Goal: Find specific page/section: Find specific page/section

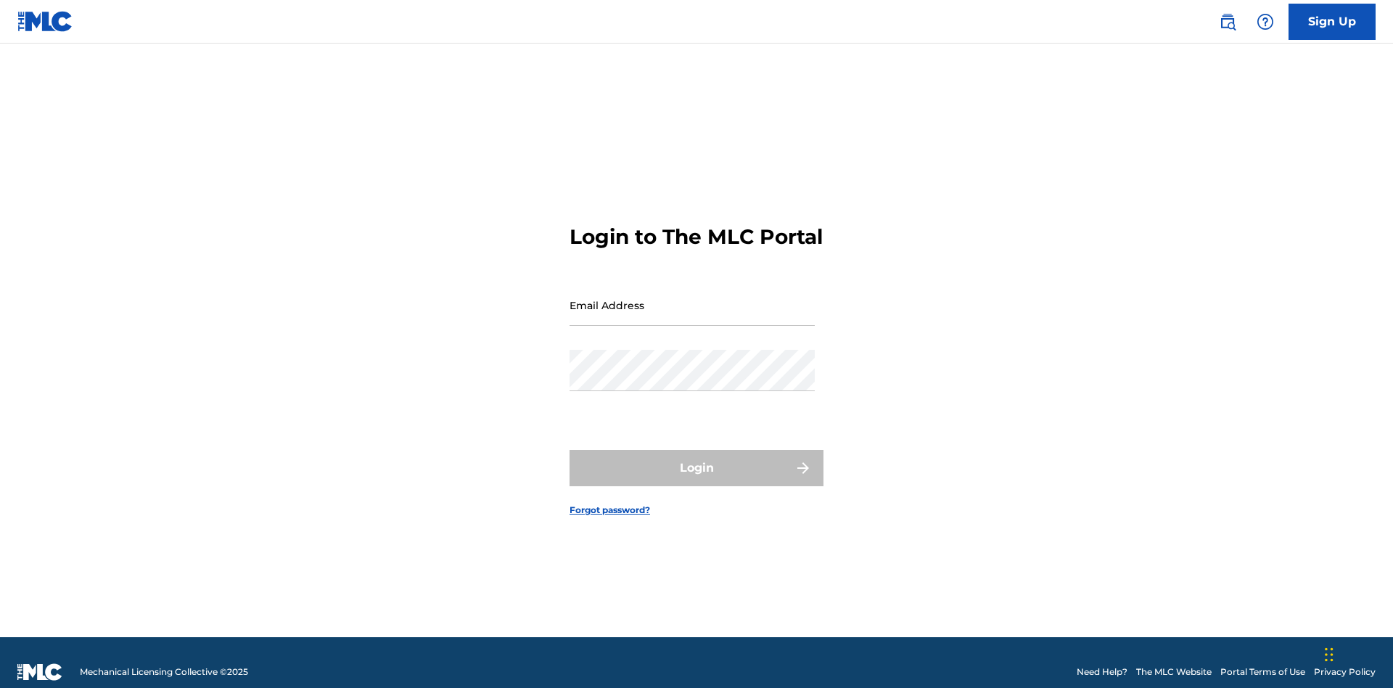
scroll to position [19, 0]
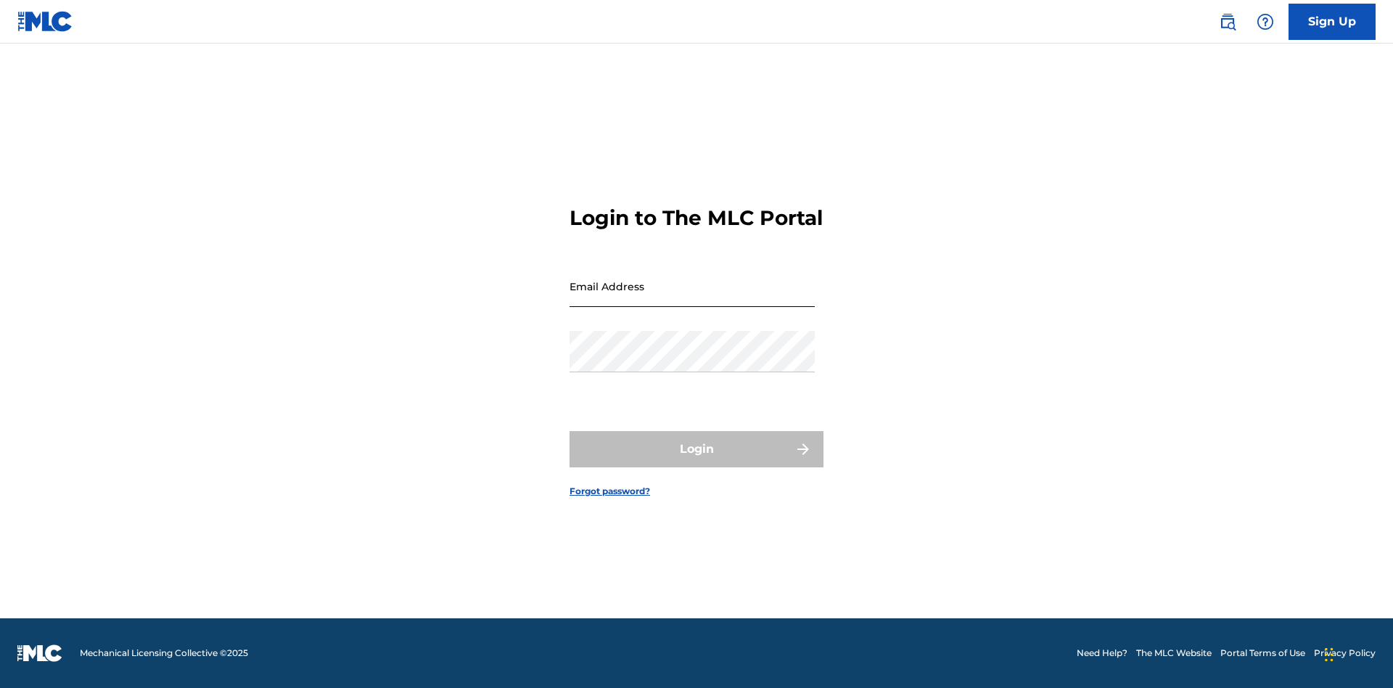
click at [692, 298] on input "Email Address" at bounding box center [691, 285] width 245 height 41
type input "[EMAIL_ADDRESS][DOMAIN_NAME]"
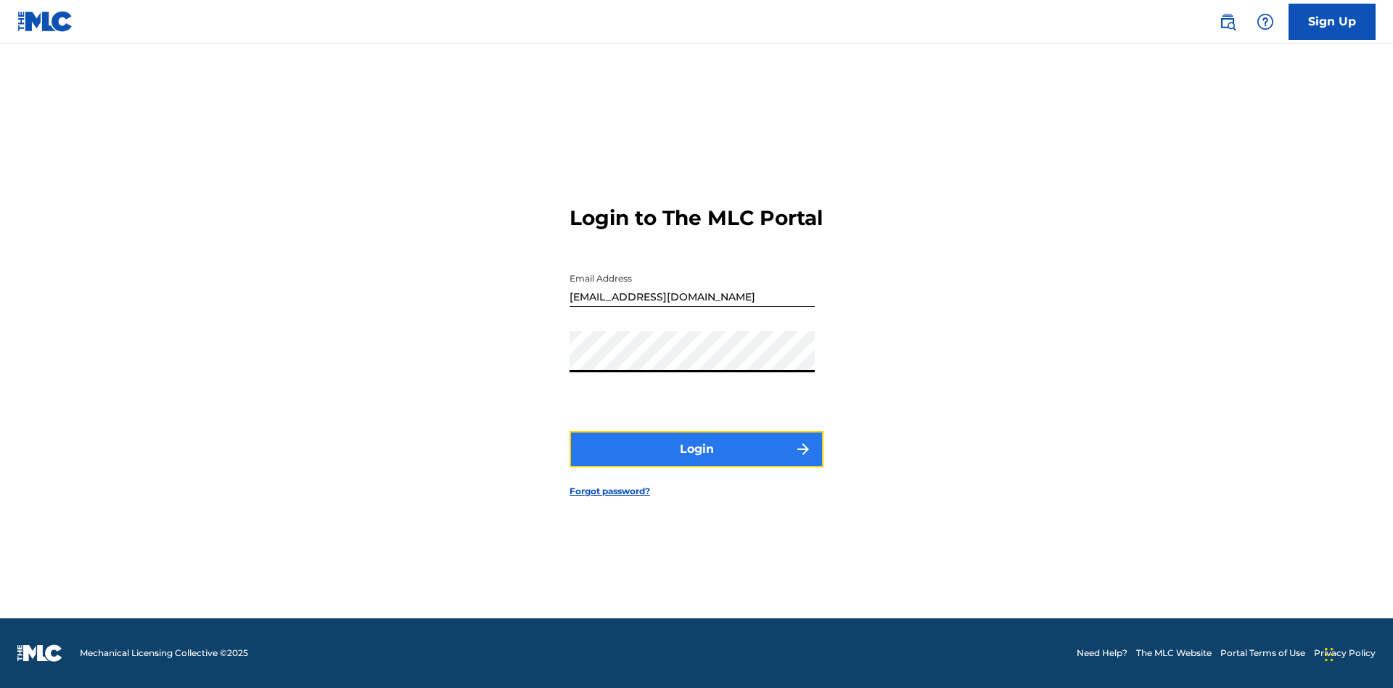
click at [696, 461] on button "Login" at bounding box center [696, 449] width 254 height 36
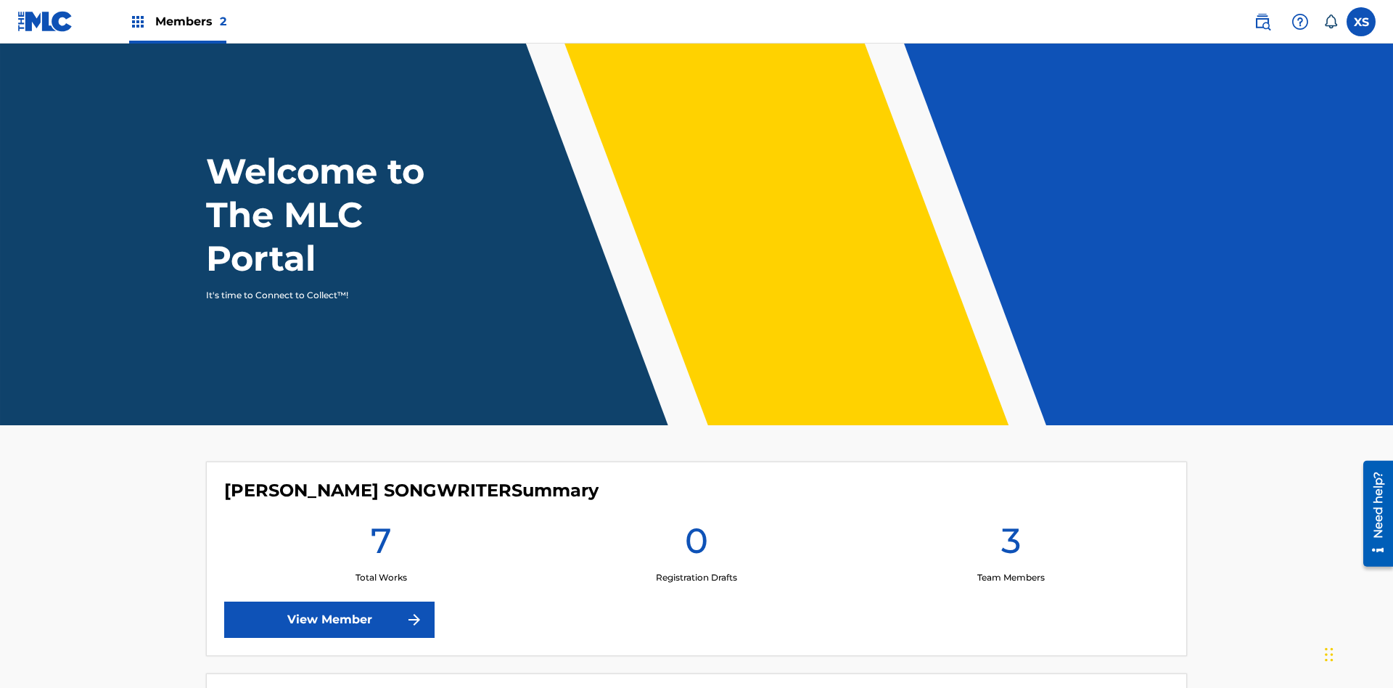
click at [177, 21] on span "Members 2" at bounding box center [190, 21] width 71 height 17
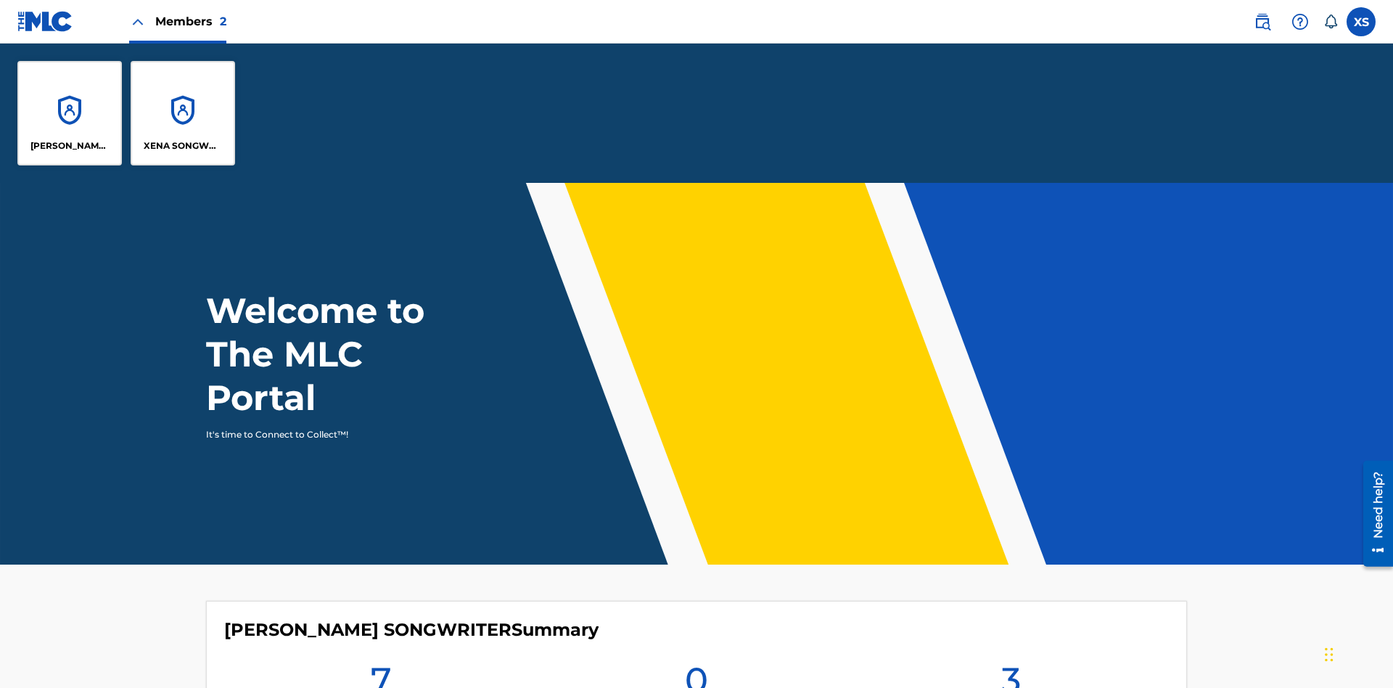
scroll to position [52, 0]
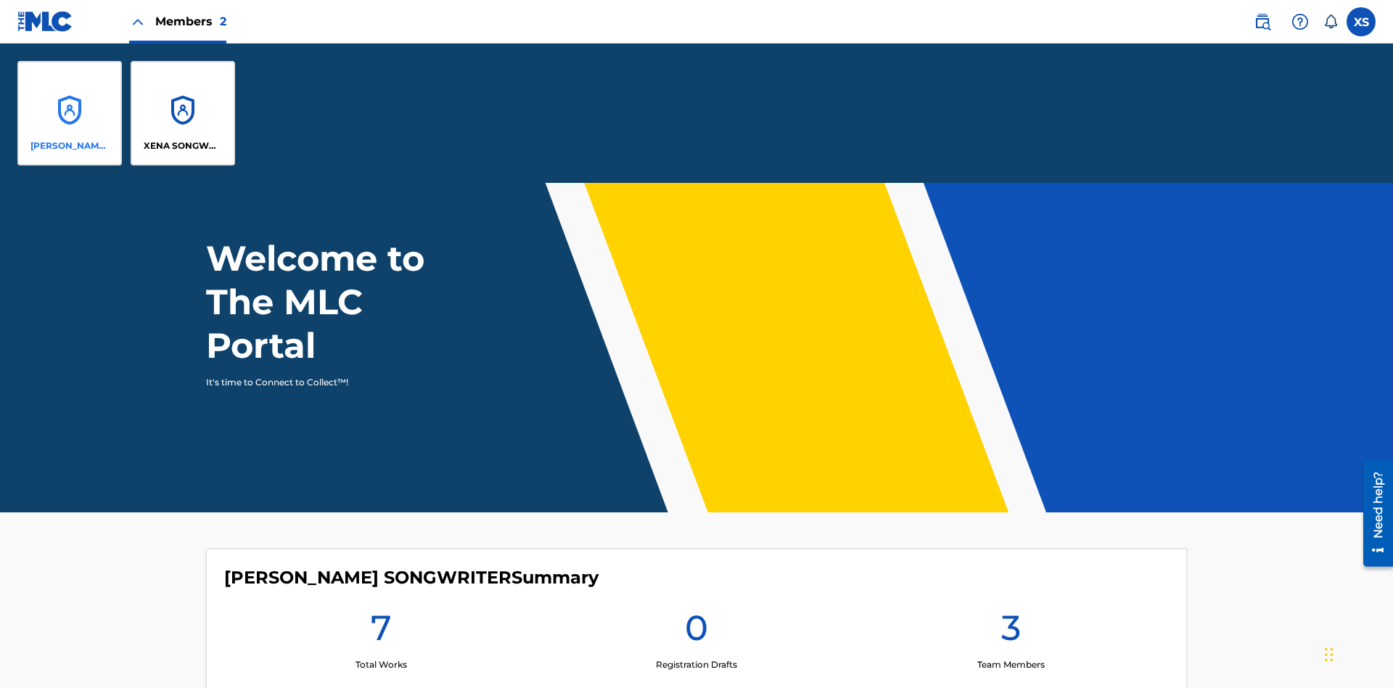
click at [70, 146] on p "CLEO SONGWRITER" at bounding box center [69, 145] width 79 height 13
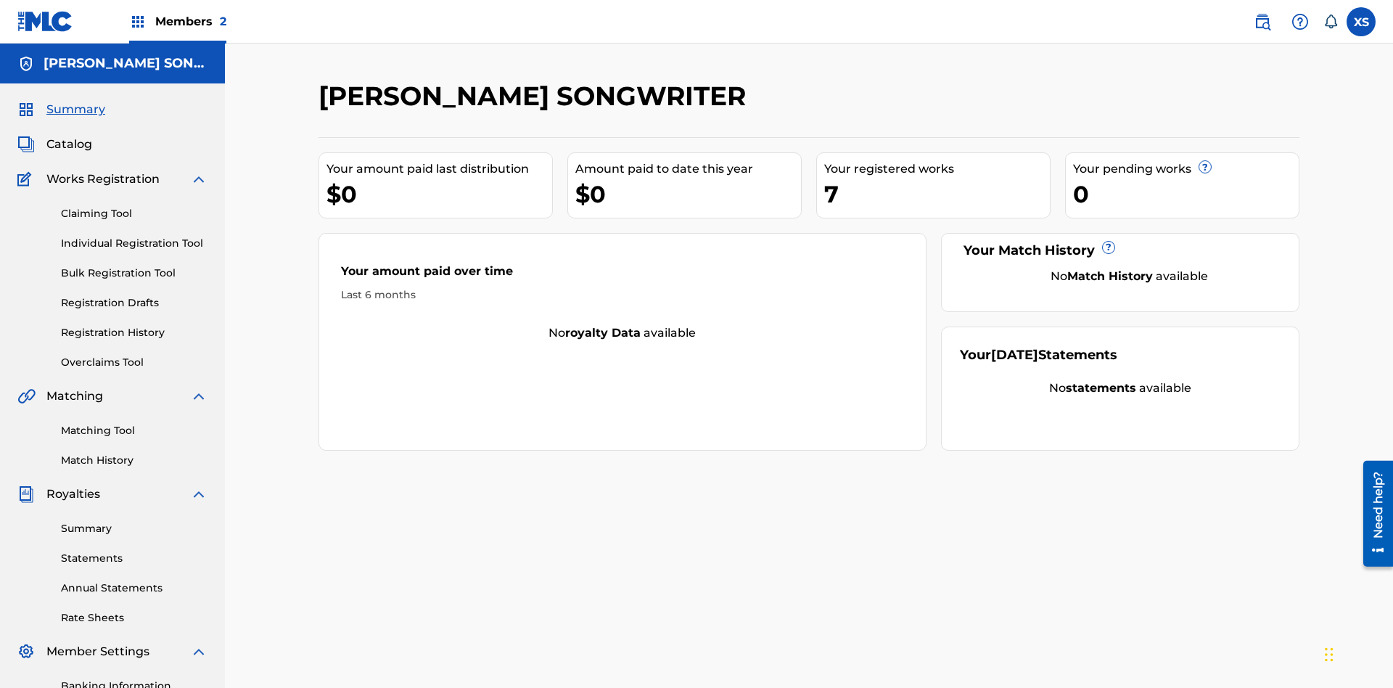
scroll to position [49, 0]
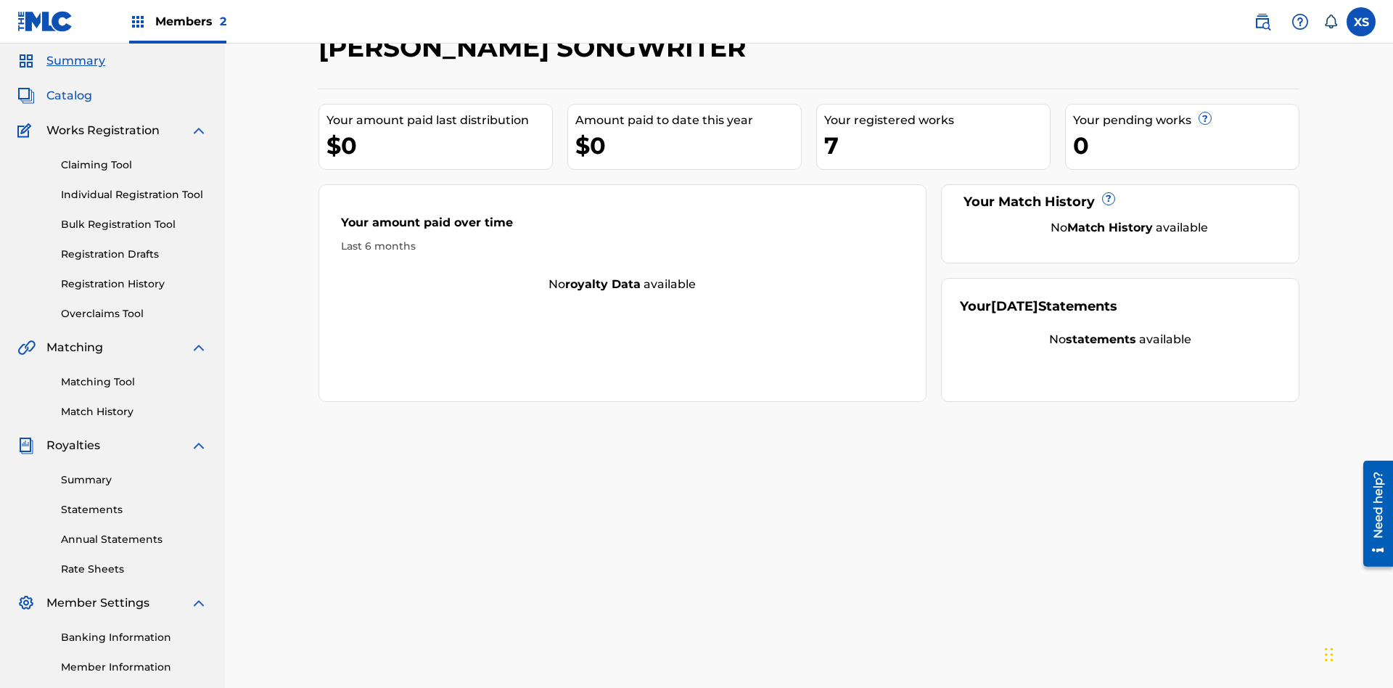
click at [69, 96] on span "Catalog" at bounding box center [69, 95] width 46 height 17
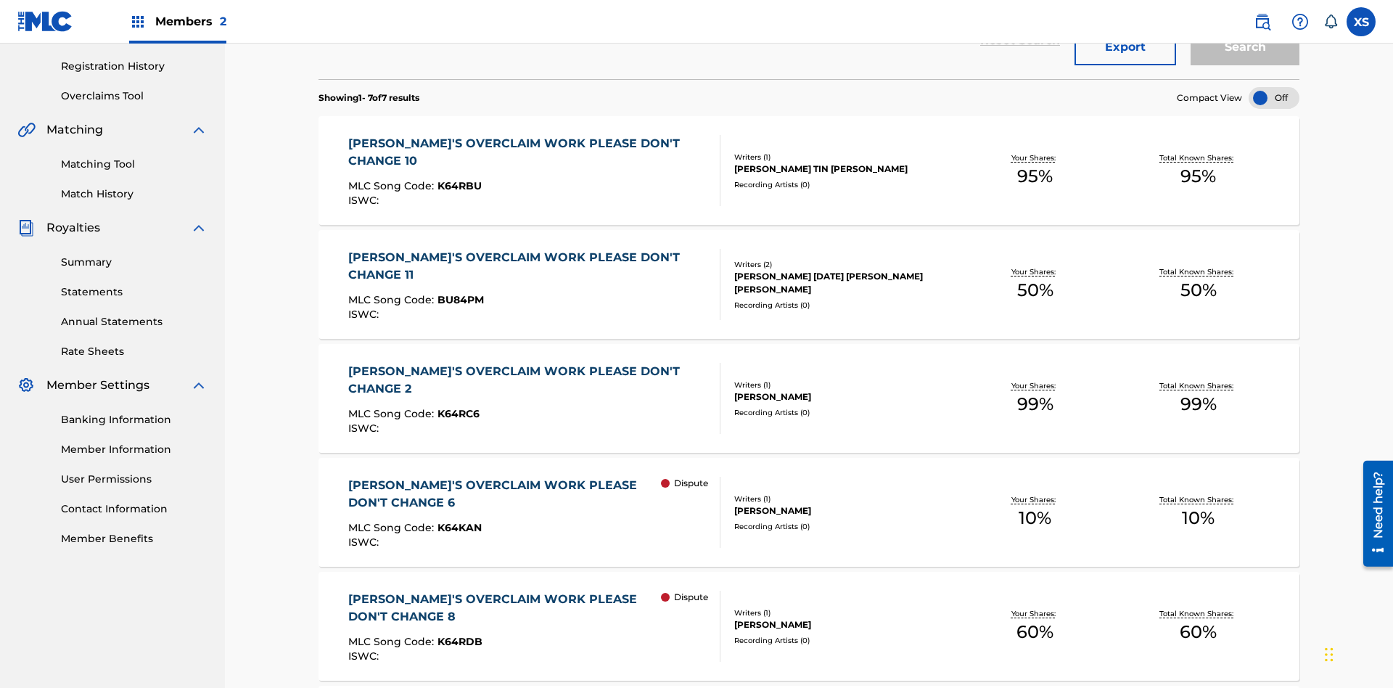
scroll to position [57, 0]
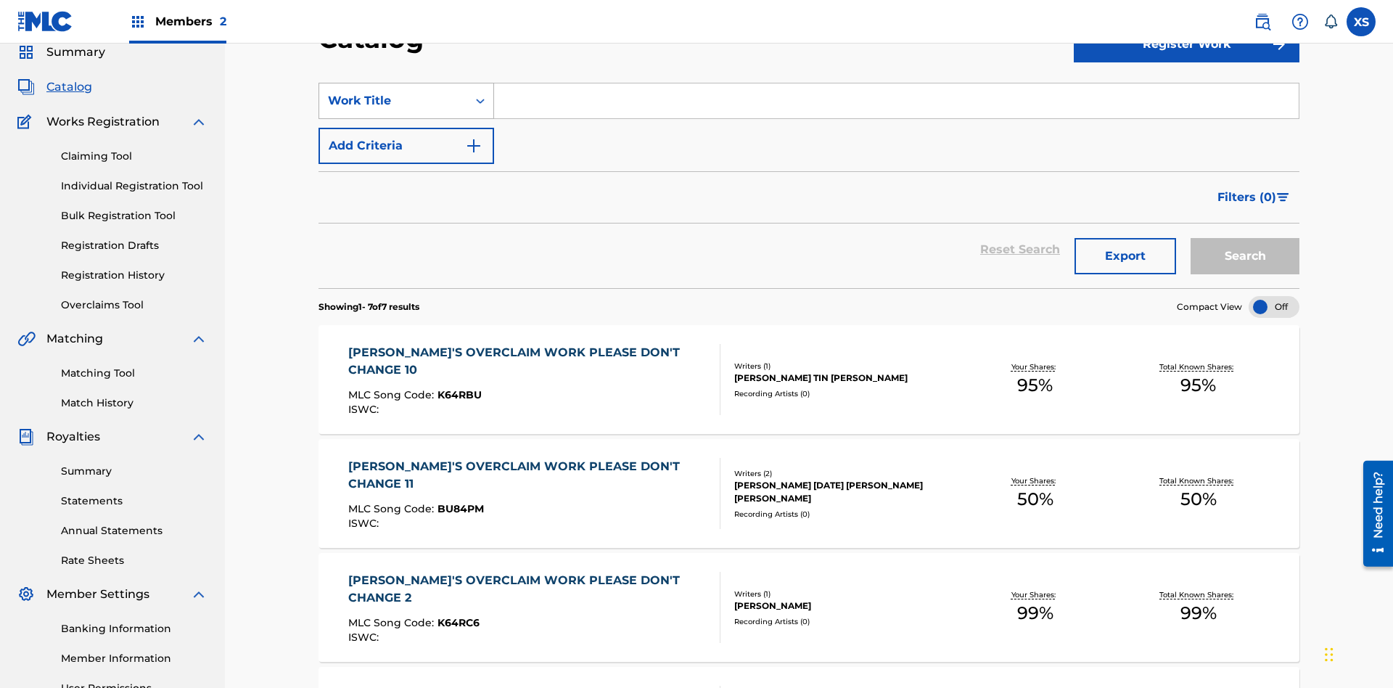
click at [393, 101] on div "Work Title" at bounding box center [393, 100] width 131 height 17
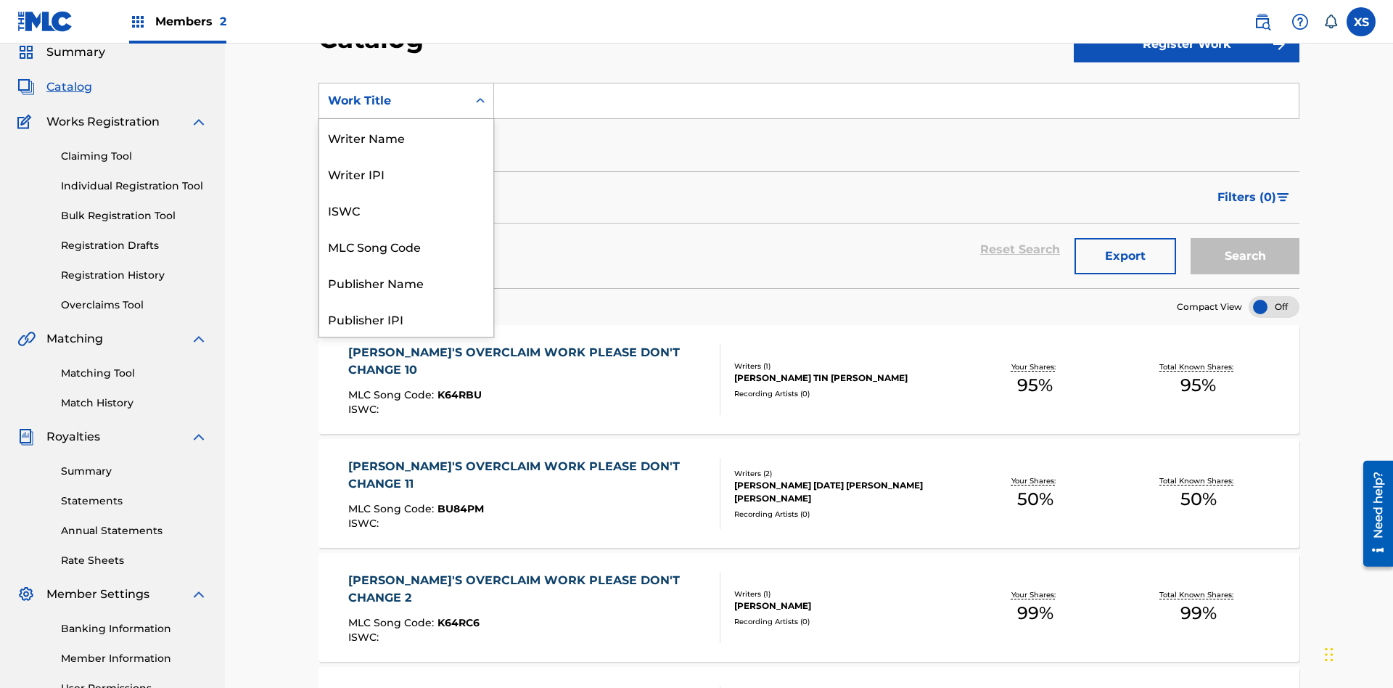
scroll to position [218, 0]
click at [406, 318] on div "Work Title" at bounding box center [406, 318] width 174 height 36
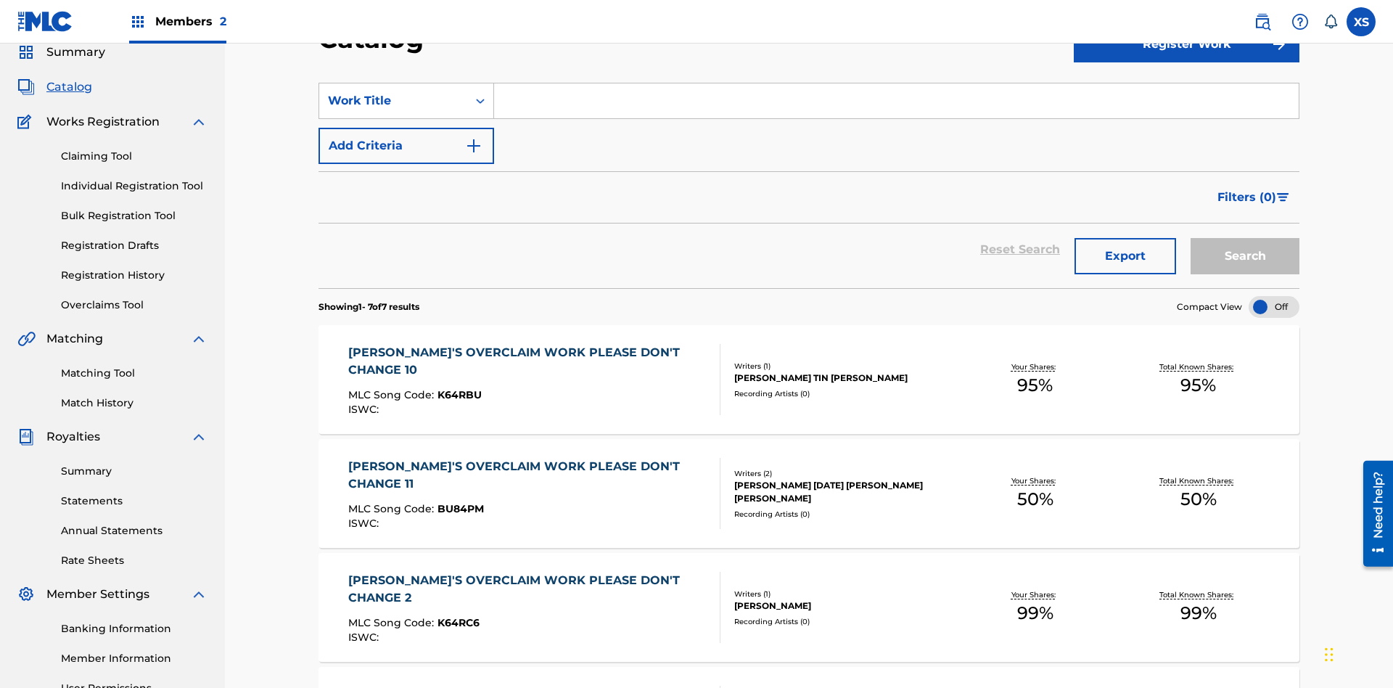
scroll to position [54, 0]
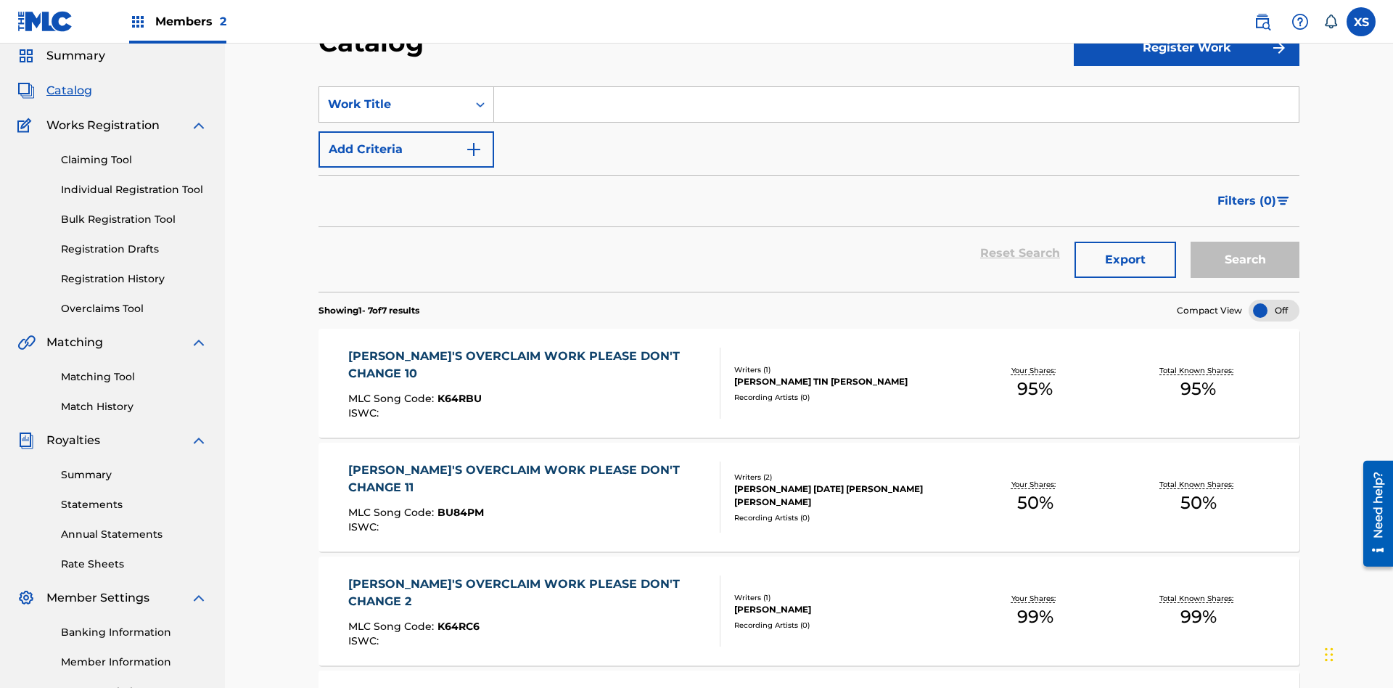
click at [896, 104] on input "Search Form" at bounding box center [896, 104] width 804 height 35
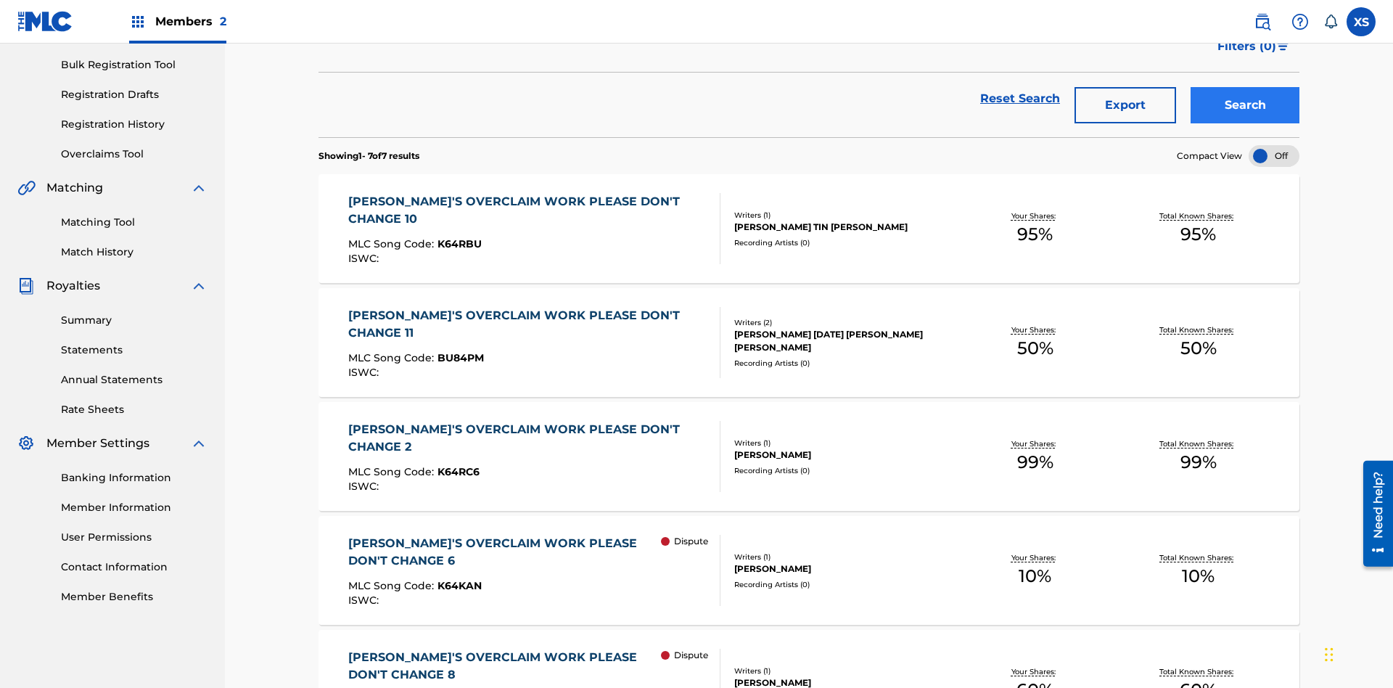
type input "NON-OWNED WORK TO CLAIM"
click at [1245, 105] on button "Search" at bounding box center [1244, 105] width 109 height 36
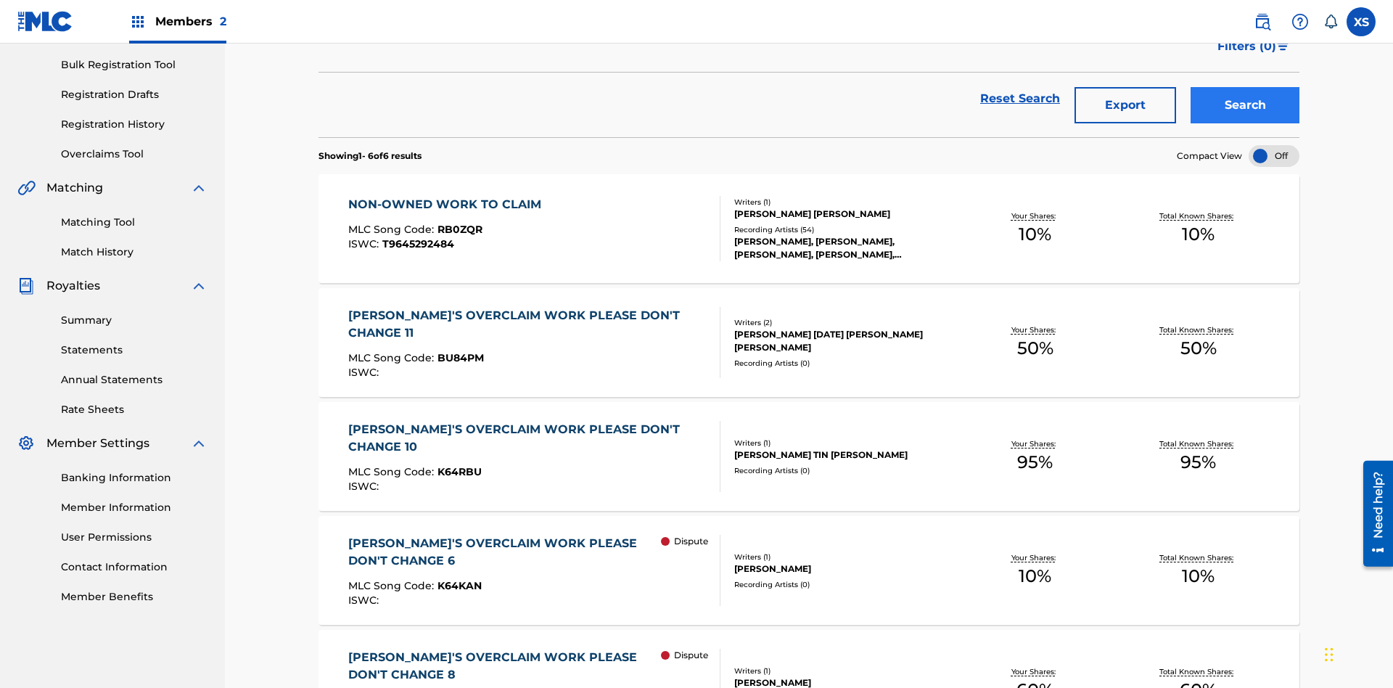
scroll to position [344, 0]
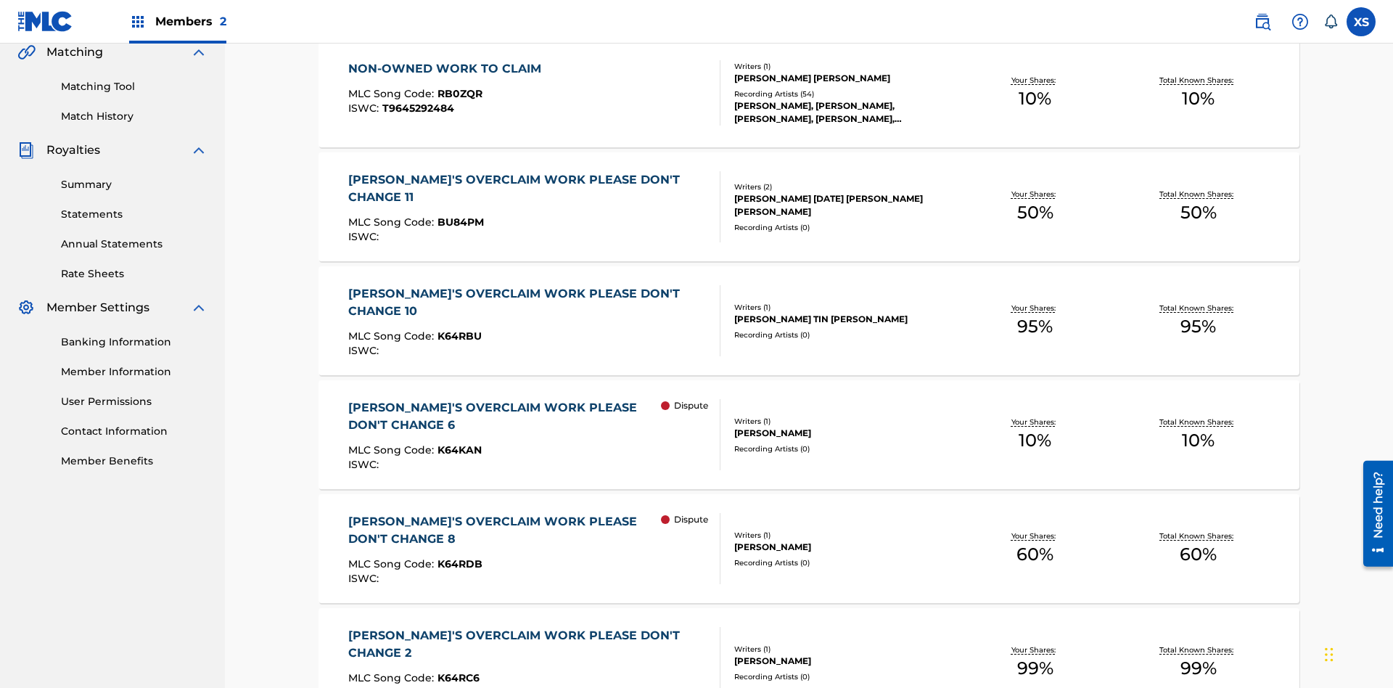
click at [458, 94] on span "RB0ZQR" at bounding box center [459, 93] width 45 height 13
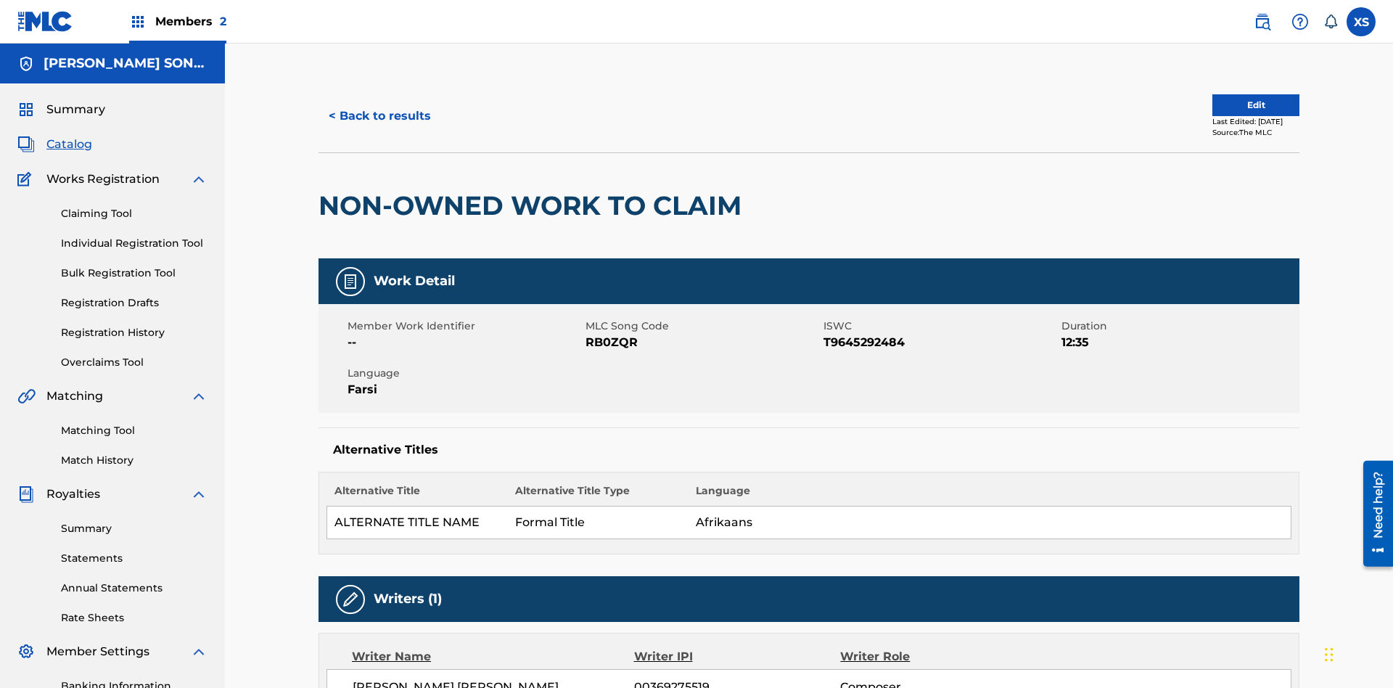
scroll to position [981, 0]
